Goal: Task Accomplishment & Management: Use online tool/utility

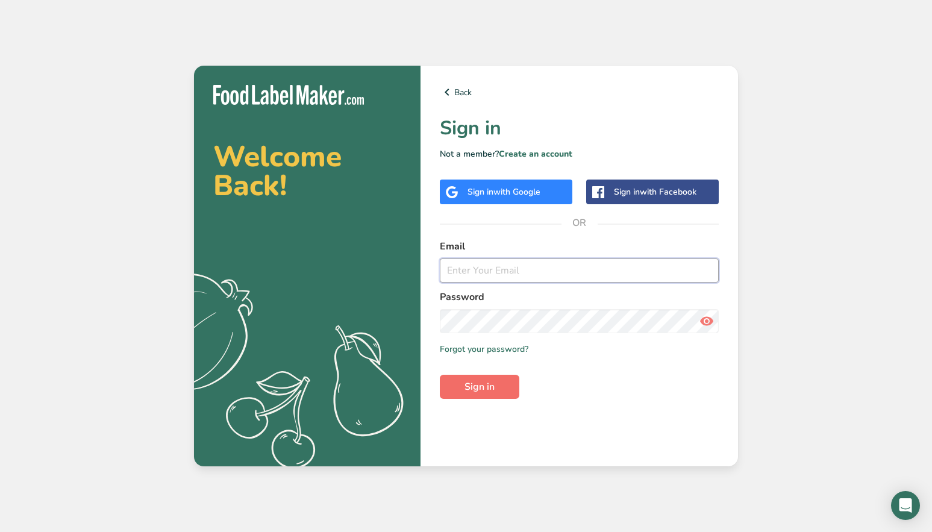
type input "[PERSON_NAME][EMAIL_ADDRESS][DOMAIN_NAME]"
click at [475, 389] on span "Sign in" at bounding box center [479, 386] width 30 height 14
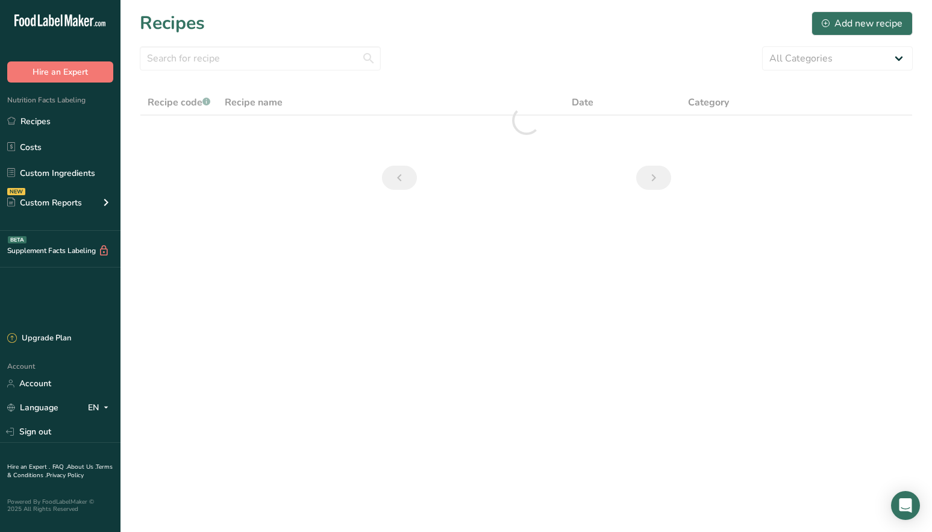
click at [349, 182] on section "Recipes Add new recipe All Categories 1.4 oz Mini Cookie 2.75 oz Cookies 3 oz C…" at bounding box center [525, 104] width 811 height 209
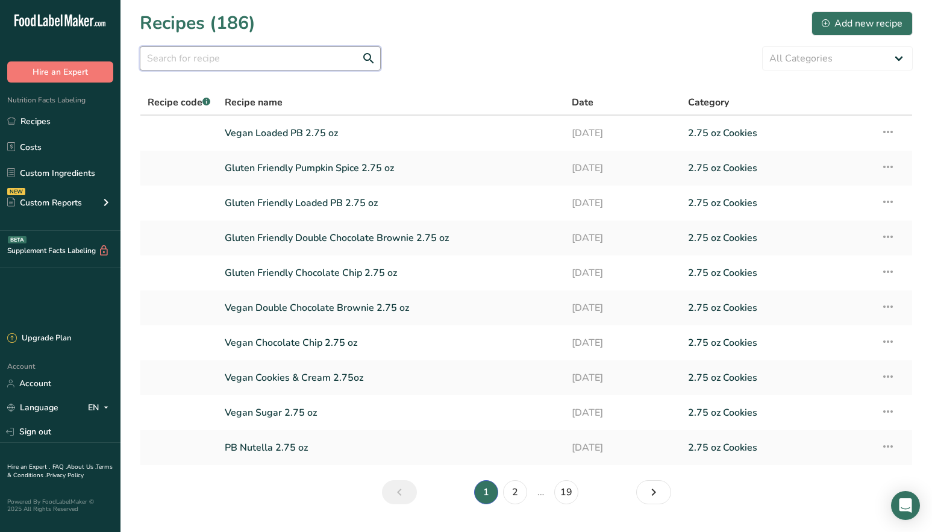
click at [281, 54] on input "text" at bounding box center [260, 58] width 241 height 24
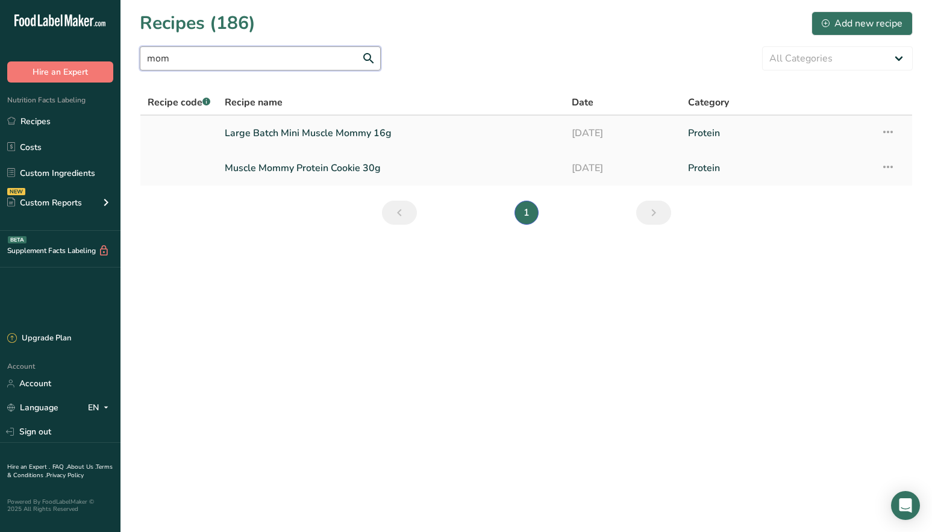
type input "mom"
click at [316, 139] on link "Large Batch Mini Muscle Mommy 16g" at bounding box center [391, 132] width 332 height 25
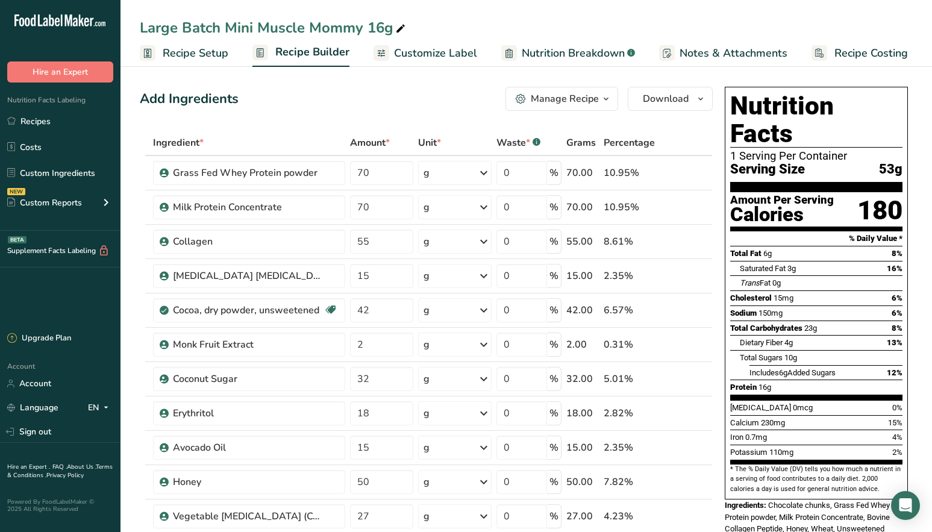
click at [442, 49] on span "Customize Label" at bounding box center [435, 53] width 83 height 16
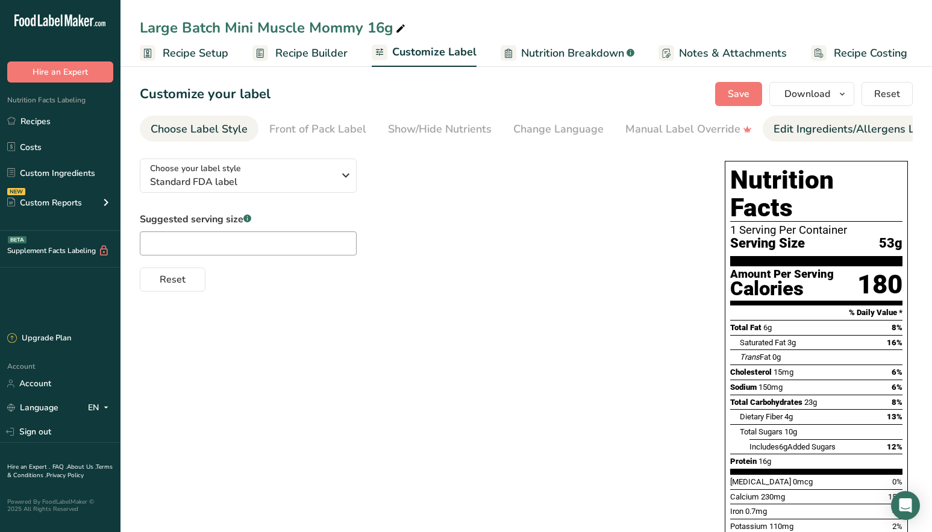
click at [838, 132] on div "Edit Ingredients/Allergens List" at bounding box center [849, 129] width 153 height 16
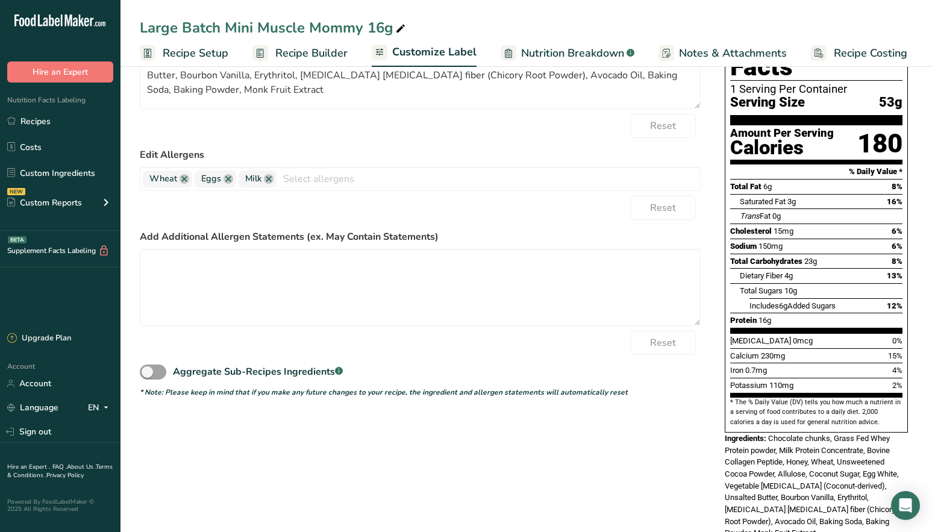
scroll to position [155, 0]
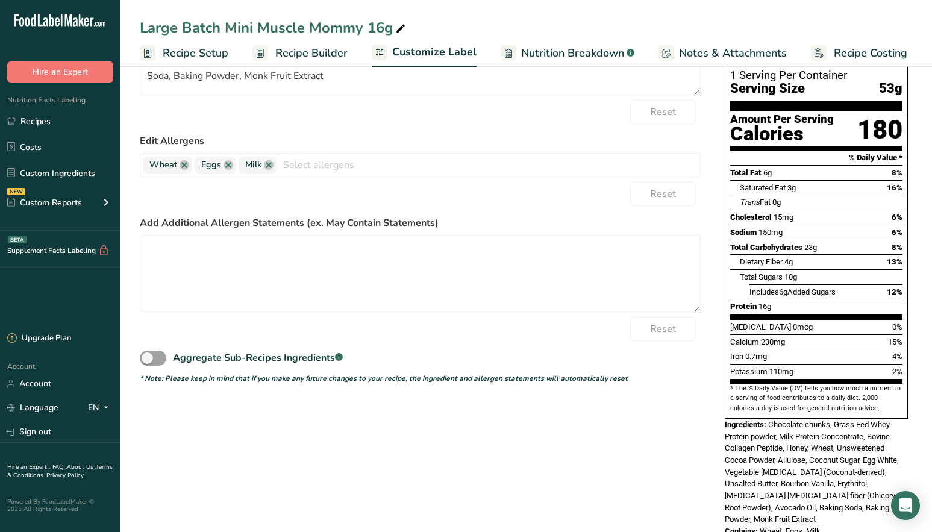
click at [732, 57] on span "Notes & Attachments" at bounding box center [733, 53] width 108 height 16
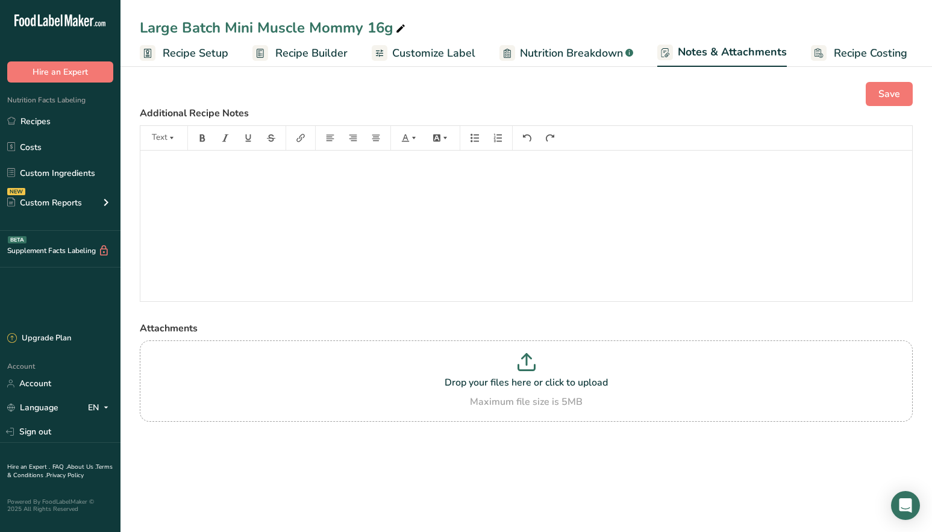
click at [547, 48] on span "Nutrition Breakdown" at bounding box center [571, 53] width 103 height 16
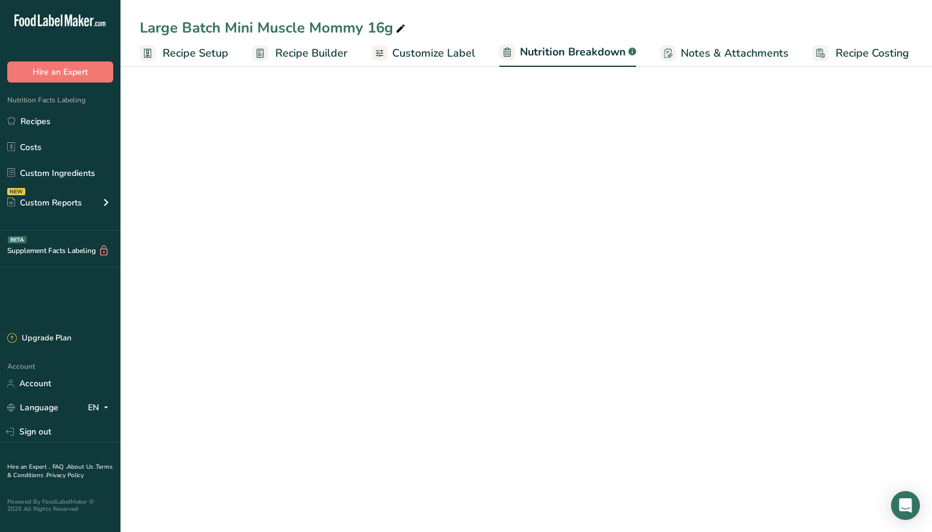
select select "Calories"
